Goal: Check status: Check status

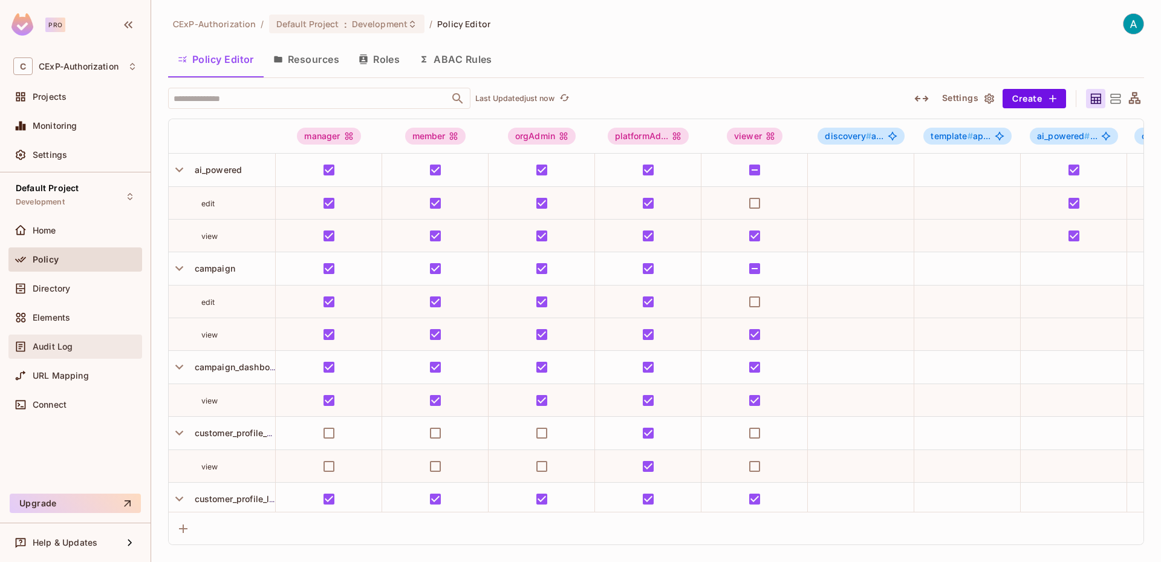
click at [67, 351] on div "Audit Log" at bounding box center [75, 346] width 124 height 15
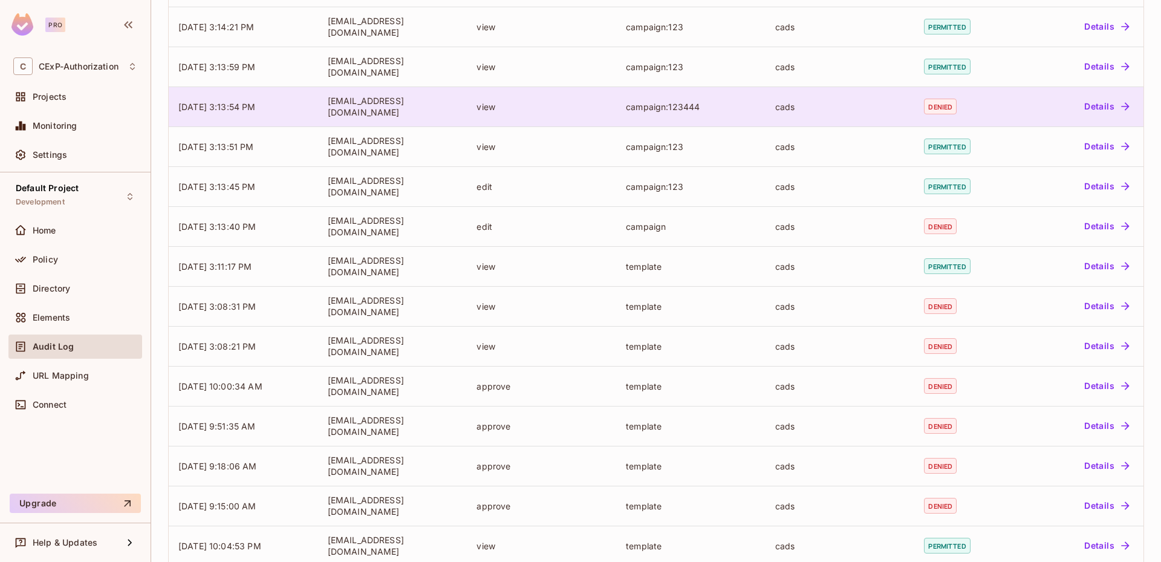
scroll to position [181, 0]
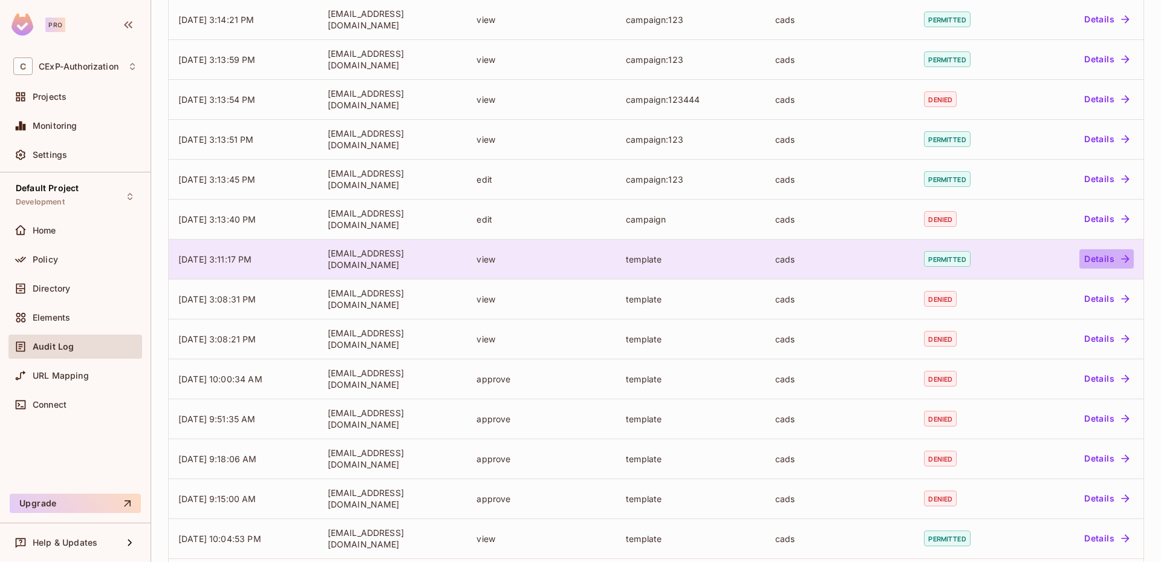
click at [1119, 262] on icon "button" at bounding box center [1125, 259] width 12 height 12
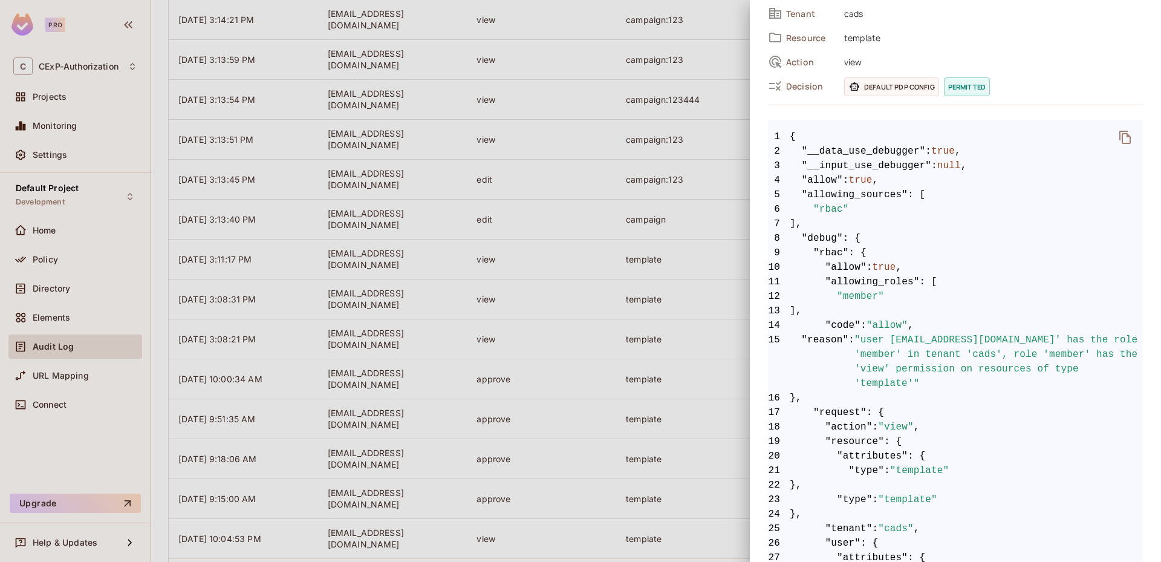
scroll to position [121, 0]
click at [632, 290] on div at bounding box center [580, 281] width 1161 height 562
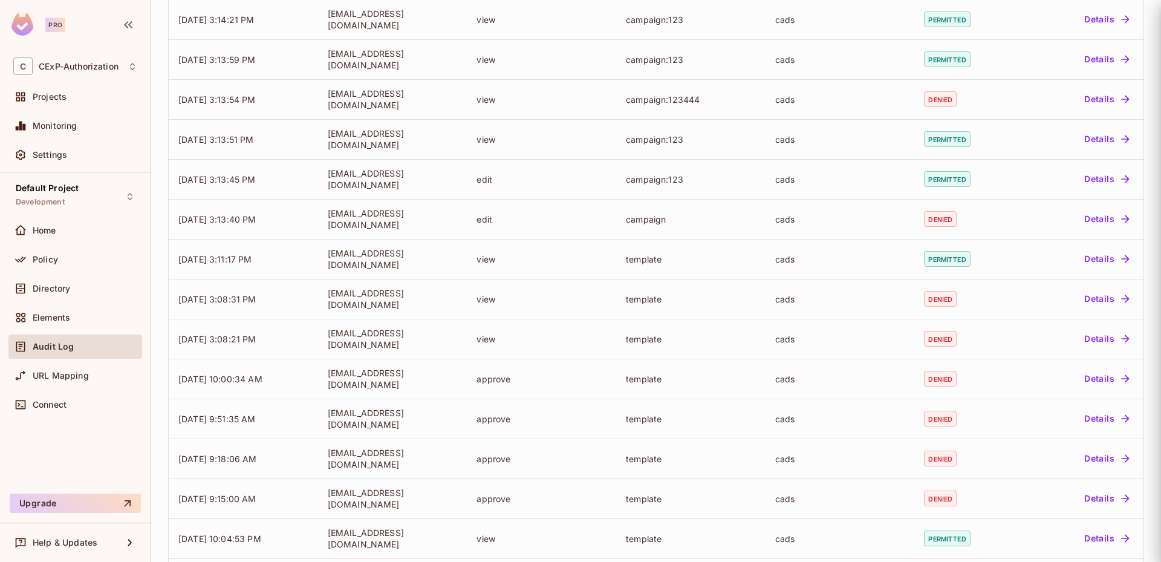
scroll to position [0, 0]
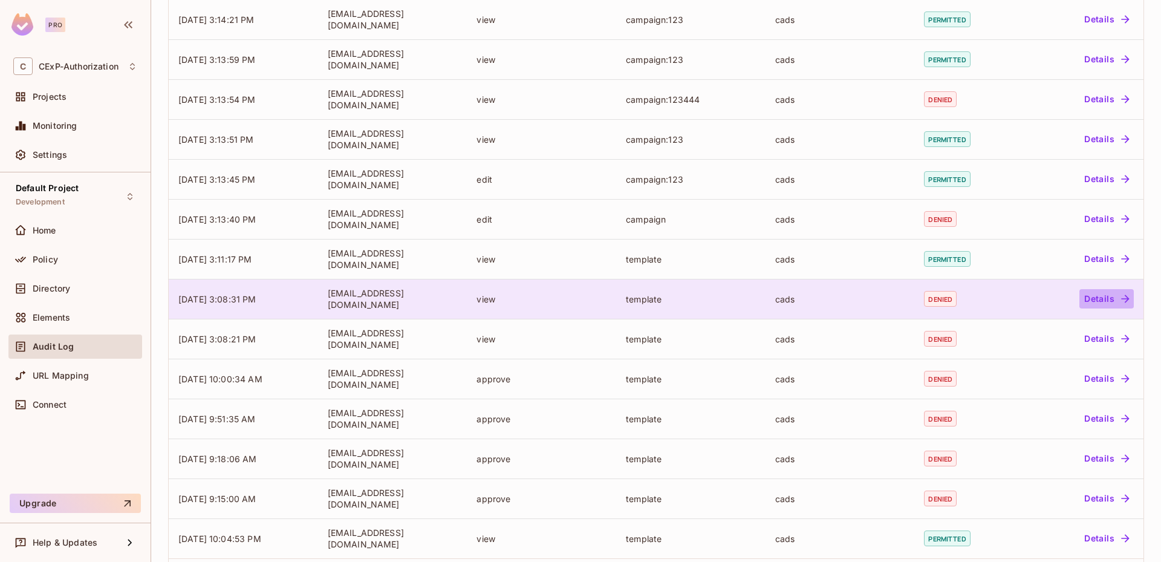
click at [1082, 296] on button "Details" at bounding box center [1106, 298] width 54 height 19
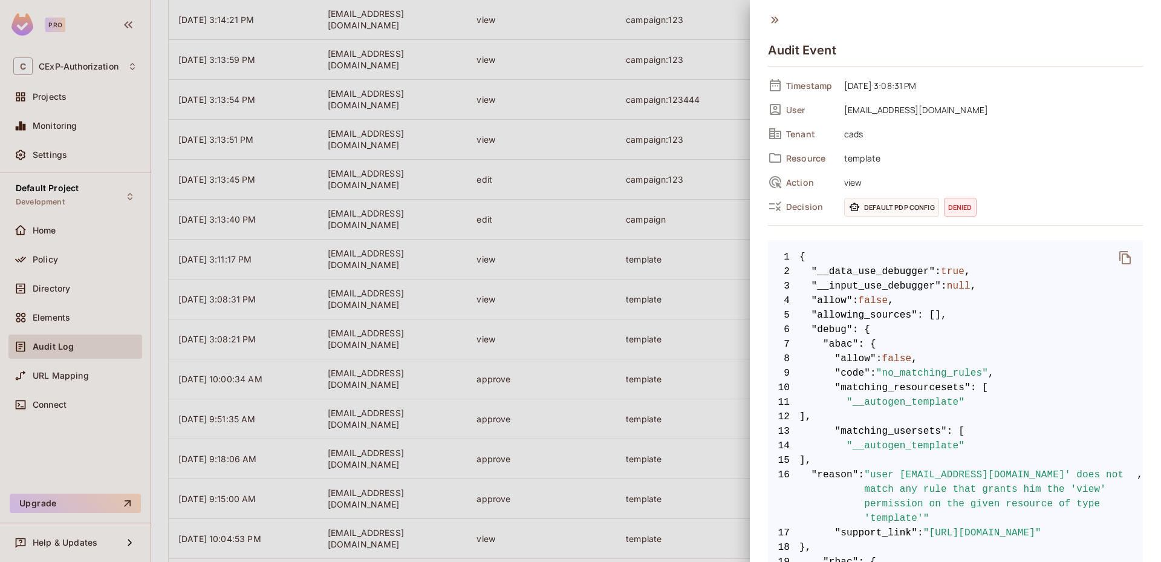
click at [606, 178] on div at bounding box center [580, 281] width 1161 height 562
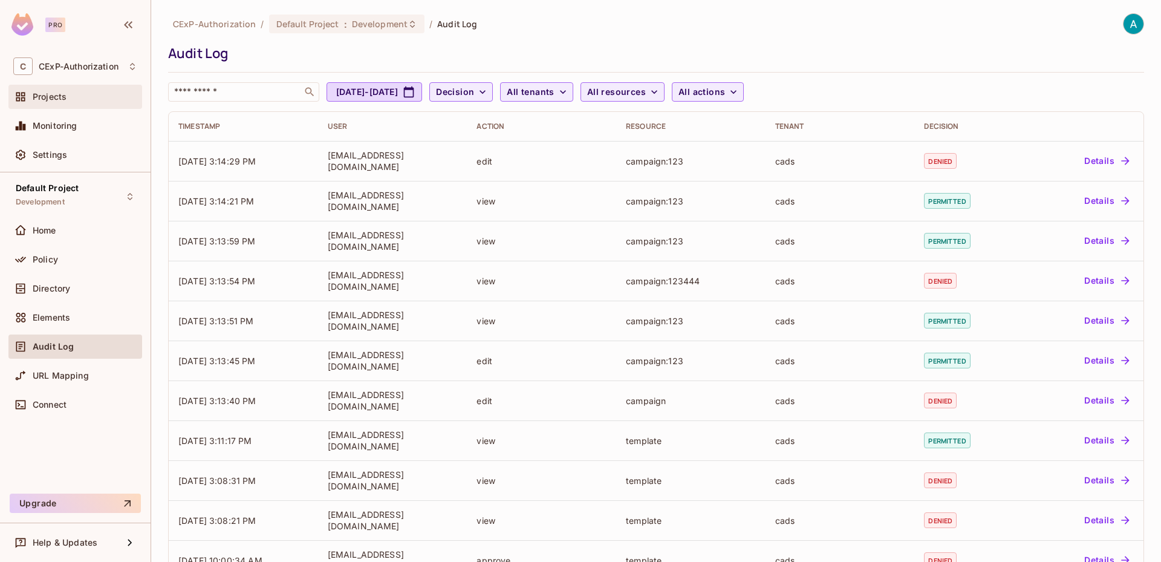
click at [79, 99] on div "Projects" at bounding box center [85, 97] width 105 height 10
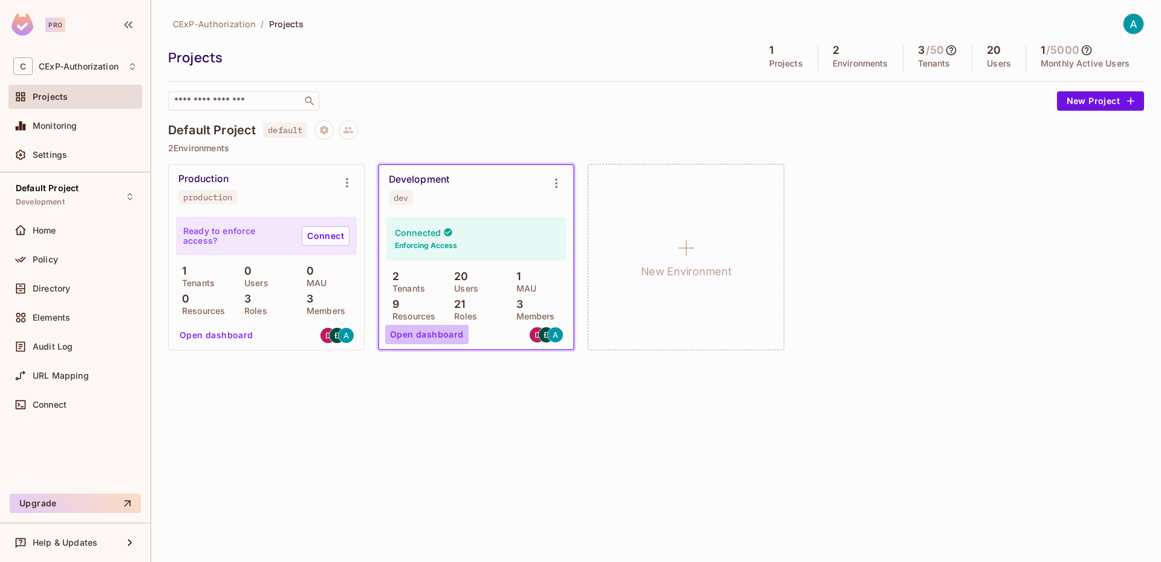
click at [430, 329] on button "Open dashboard" at bounding box center [426, 334] width 83 height 19
